Goal: Navigation & Orientation: Find specific page/section

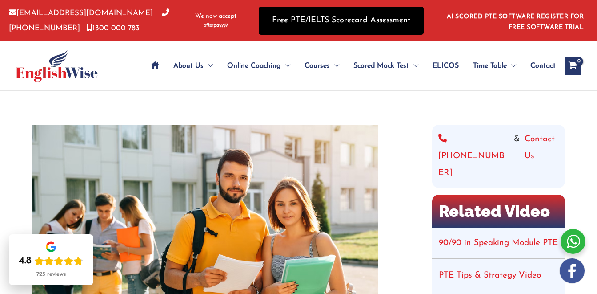
click at [353, 20] on link "Free PTE/IELTS Scorecard Assessment" at bounding box center [341, 21] width 165 height 28
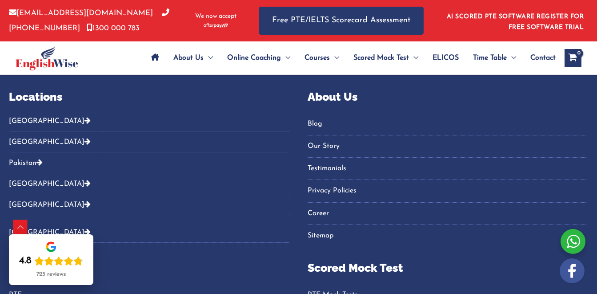
scroll to position [461, 0]
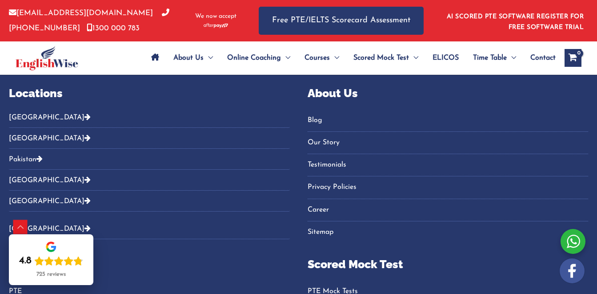
click at [207, 120] on button "[GEOGRAPHIC_DATA]" at bounding box center [149, 120] width 281 height 15
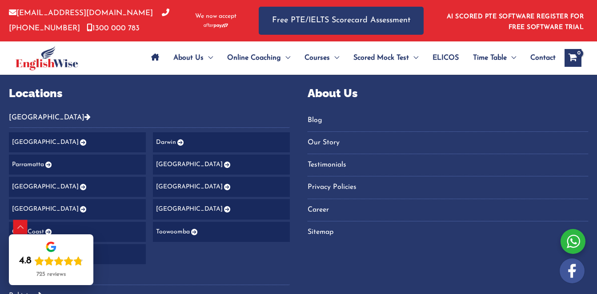
click at [92, 139] on link "[GEOGRAPHIC_DATA]" at bounding box center [77, 142] width 137 height 20
